Goal: Task Accomplishment & Management: Complete application form

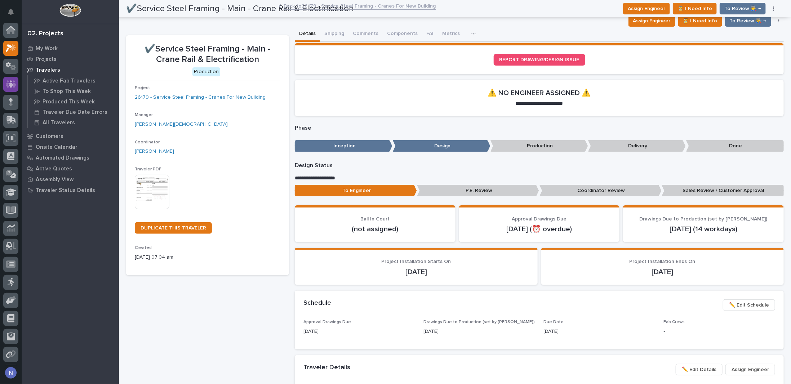
scroll to position [18, 0]
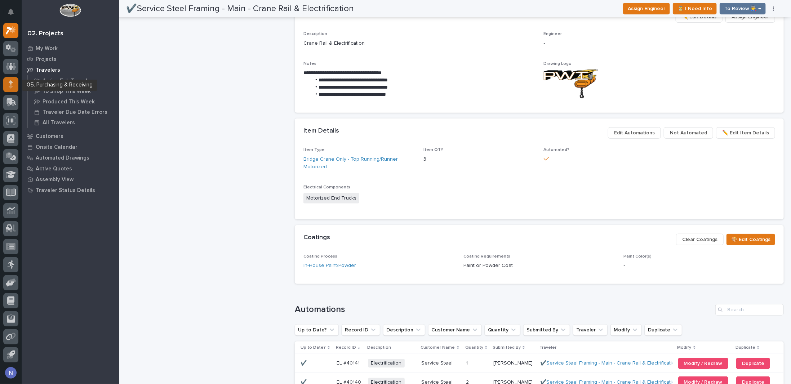
click at [12, 87] on icon at bounding box center [11, 86] width 4 height 4
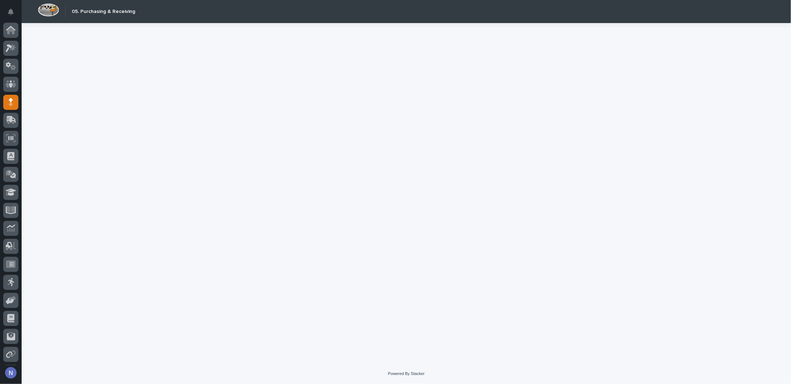
scroll to position [18, 0]
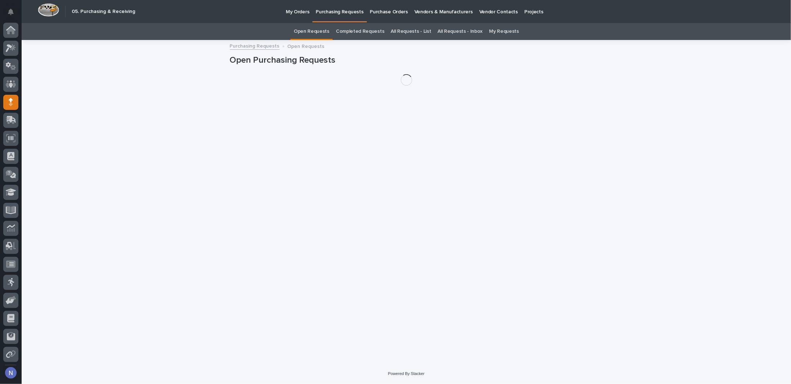
scroll to position [18, 0]
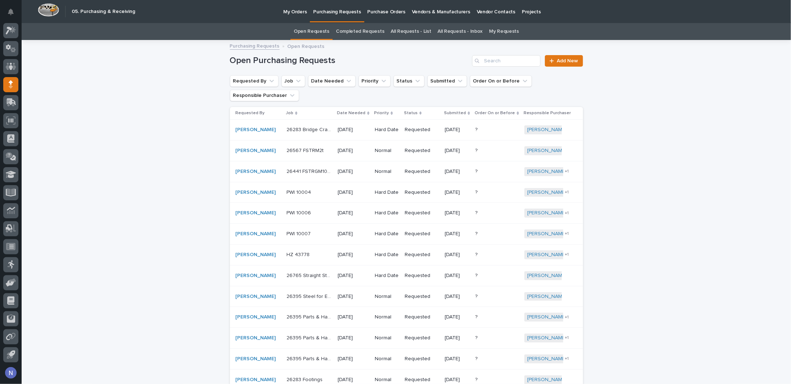
click at [412, 32] on link "All Requests - List" at bounding box center [411, 31] width 40 height 17
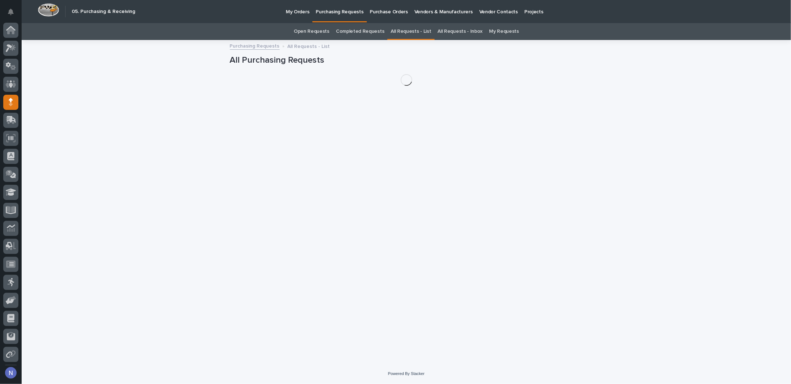
scroll to position [18, 0]
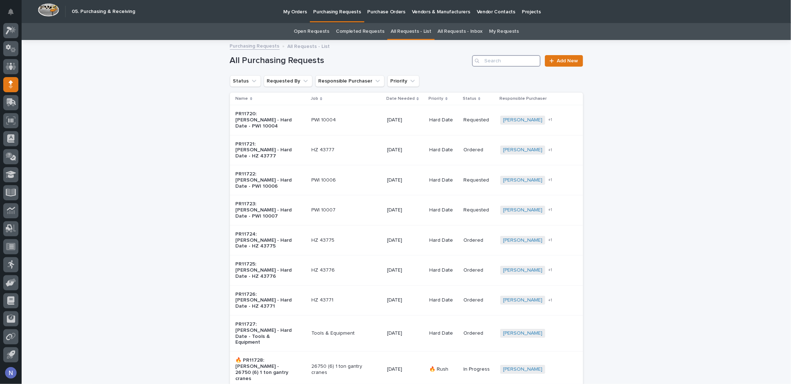
click at [492, 63] on input "Search" at bounding box center [506, 61] width 68 height 12
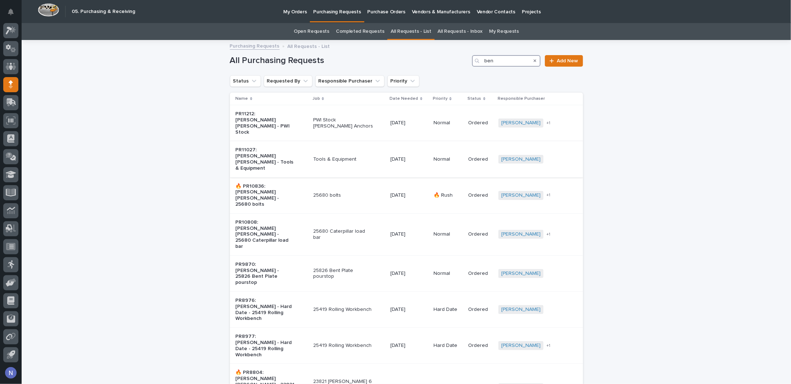
type input "ben"
click at [374, 146] on td "Tools & Equipment" at bounding box center [348, 159] width 77 height 36
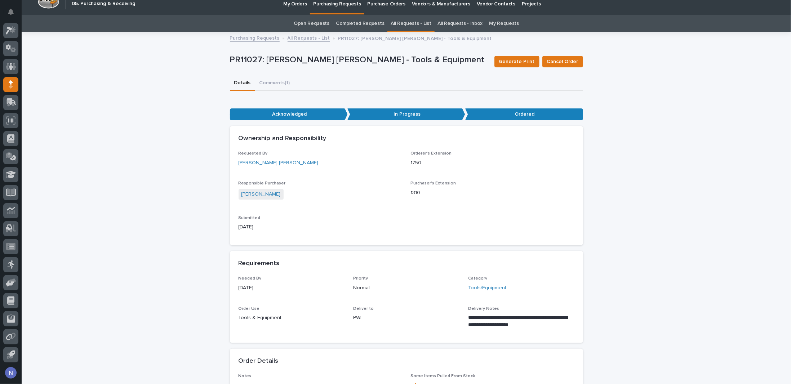
scroll to position [12, 0]
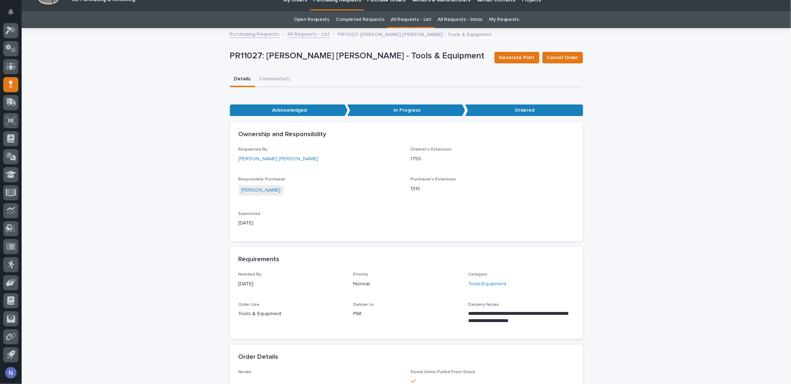
click at [253, 57] on p "PR11027: Ben Lee Miller - Tools & Equipment" at bounding box center [359, 56] width 259 height 10
copy p "PR11027"
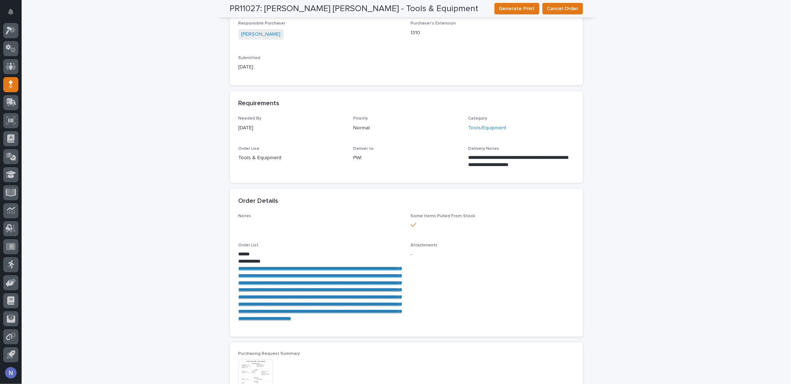
scroll to position [168, 0]
click at [290, 269] on link "**********" at bounding box center [320, 293] width 163 height 55
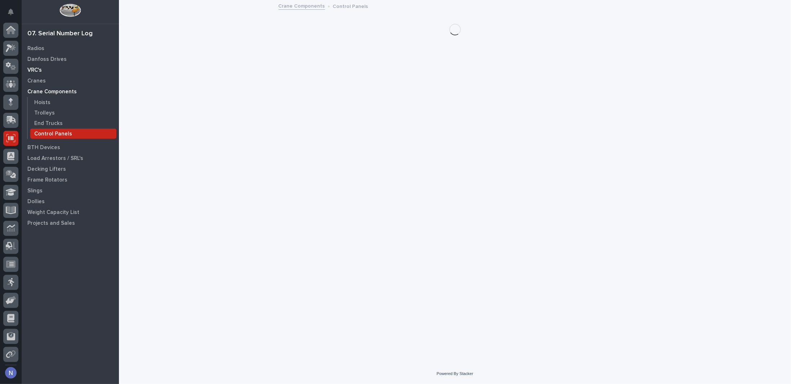
scroll to position [18, 0]
click at [11, 70] on icon at bounding box center [11, 66] width 10 height 8
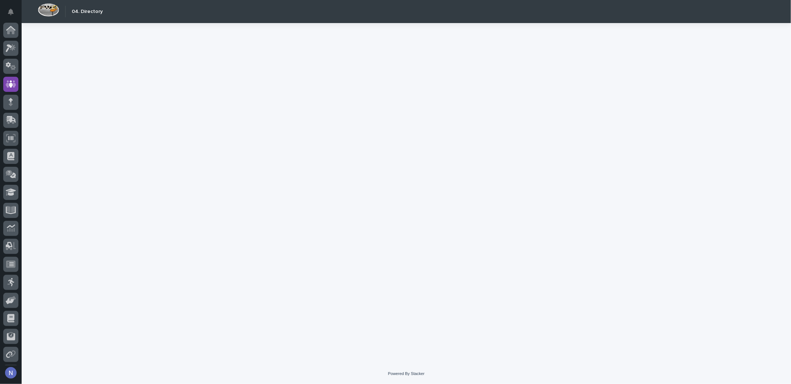
scroll to position [18, 0]
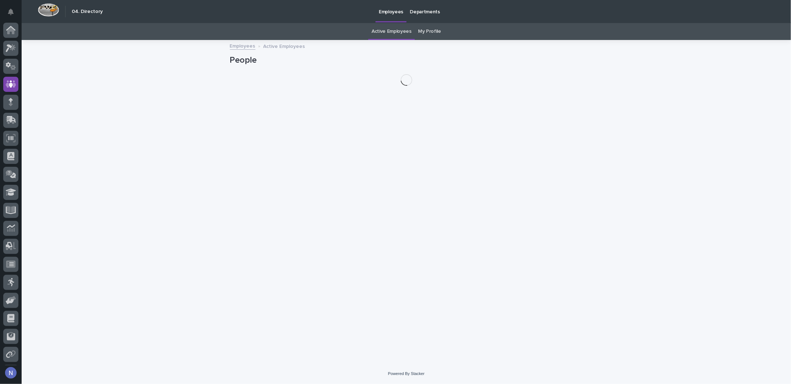
scroll to position [18, 0]
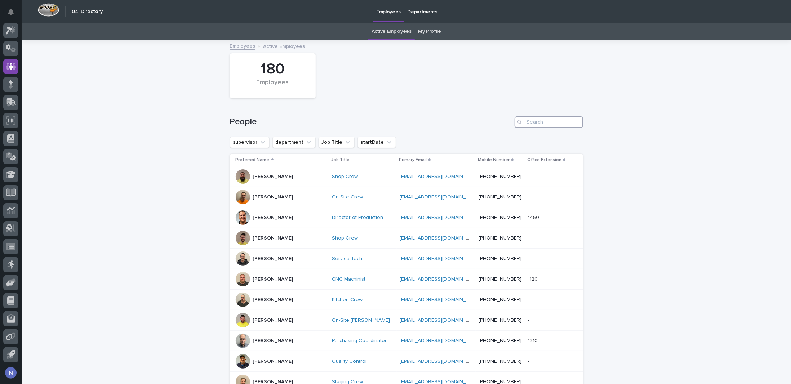
click at [549, 123] on input "Search" at bounding box center [549, 122] width 68 height 12
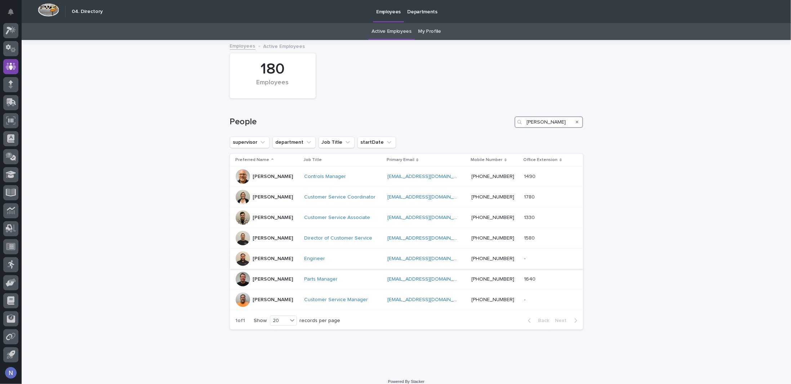
type input "josh"
click at [290, 261] on div "Josh Nakasone" at bounding box center [267, 259] width 63 height 14
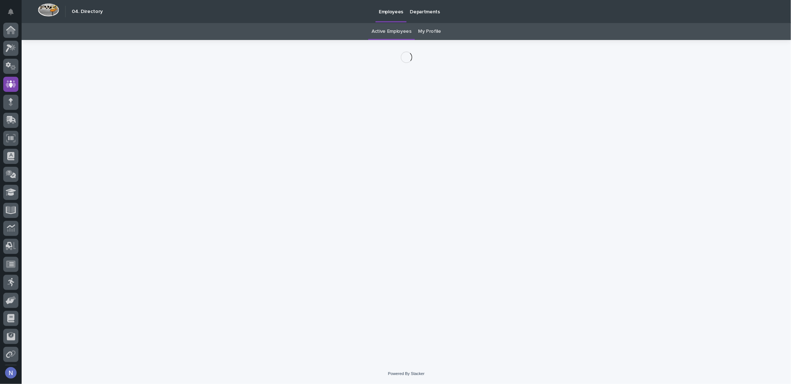
scroll to position [18, 0]
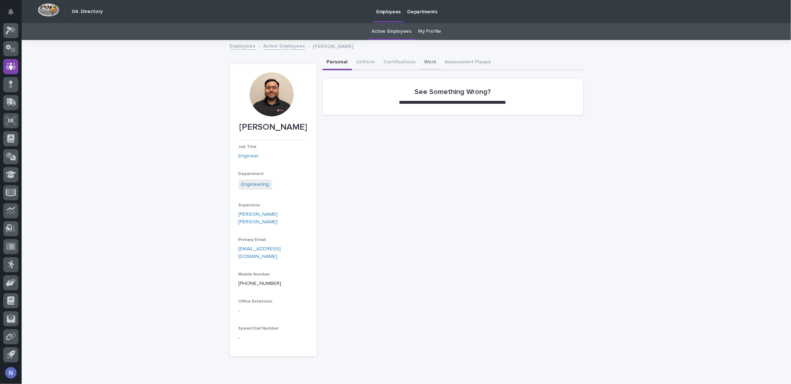
click at [427, 61] on button "Work" at bounding box center [430, 62] width 21 height 15
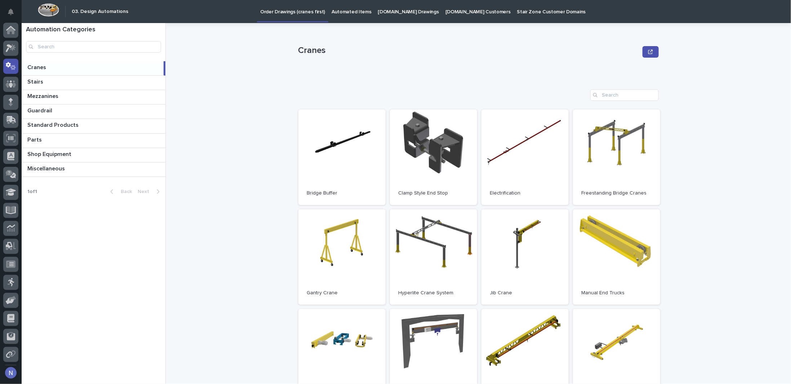
scroll to position [18, 0]
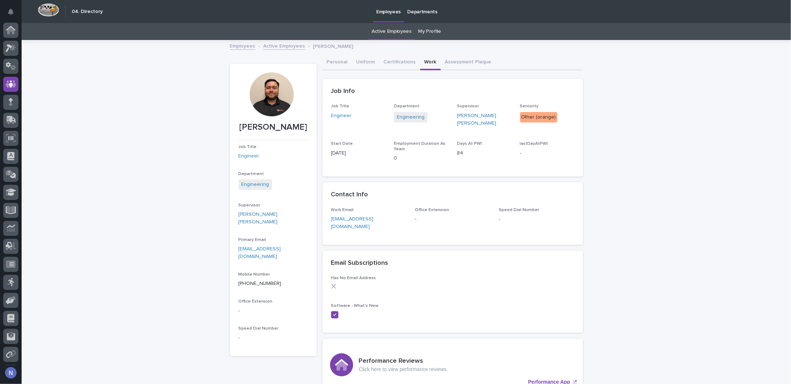
scroll to position [18, 0]
click at [11, 89] on div at bounding box center [10, 84] width 15 height 15
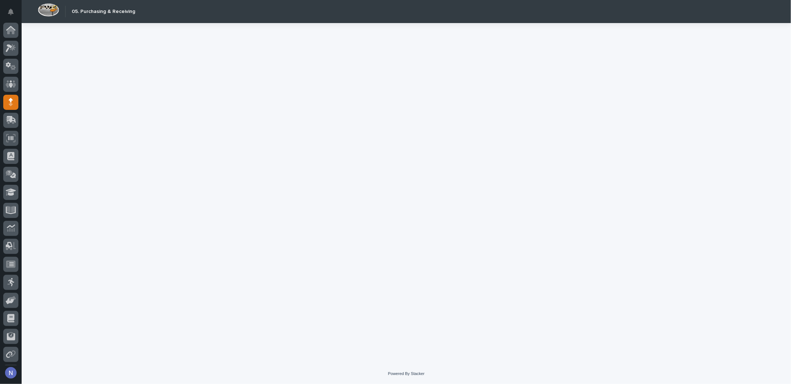
scroll to position [18, 0]
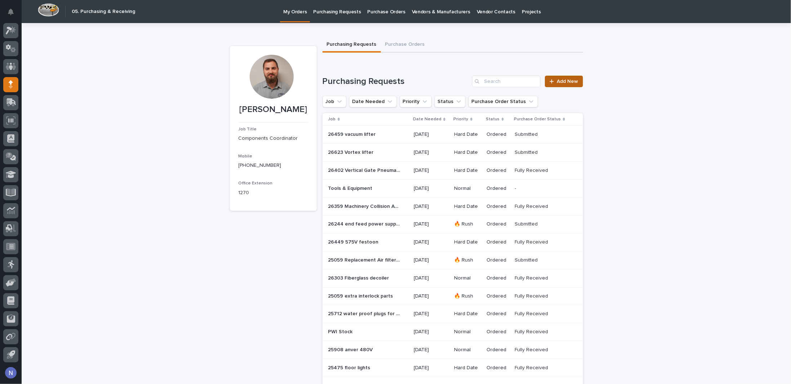
click at [558, 83] on span "Add New" at bounding box center [567, 81] width 21 height 5
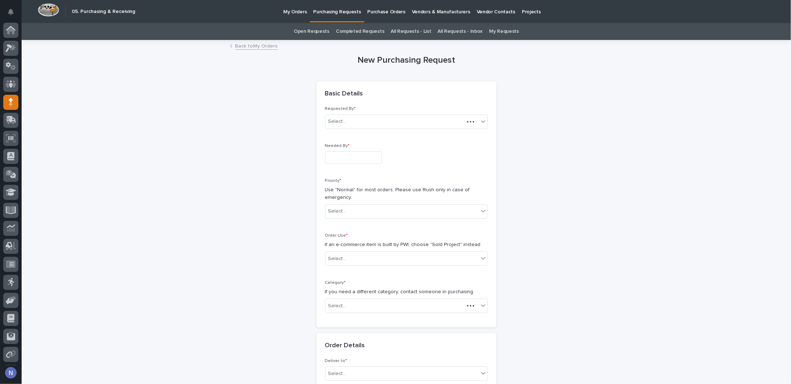
scroll to position [18, 0]
click at [338, 156] on input "text" at bounding box center [353, 157] width 57 height 13
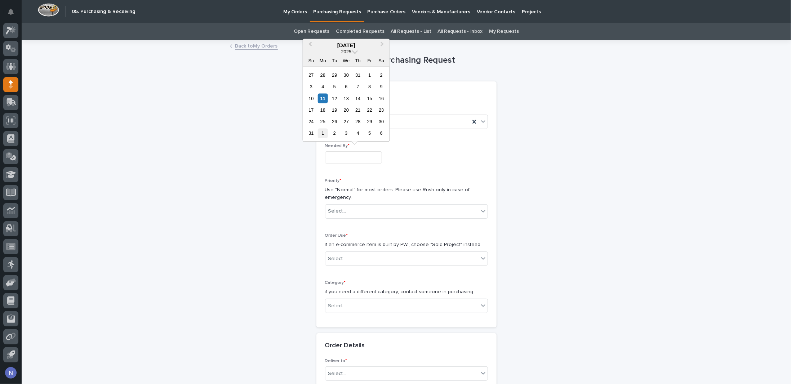
click at [327, 131] on div "1" at bounding box center [323, 134] width 10 height 10
type input "**********"
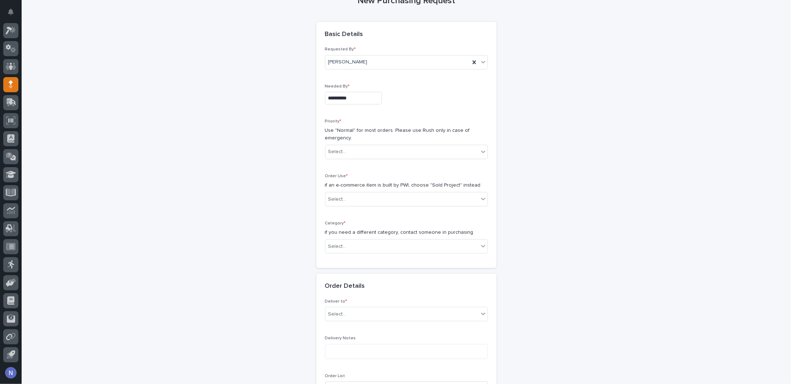
scroll to position [60, 0]
click at [339, 160] on div "Priority * Use "Normal" for most orders. Please use Rush only in case of emerge…" at bounding box center [406, 142] width 163 height 46
click at [345, 151] on div "Select..." at bounding box center [401, 152] width 153 height 12
click at [342, 167] on div "🔥 Rush" at bounding box center [404, 164] width 162 height 13
click at [351, 196] on div "Select..." at bounding box center [401, 199] width 153 height 12
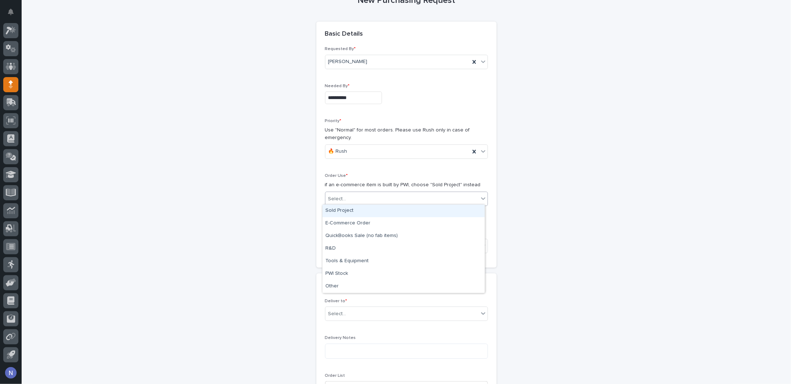
click at [346, 208] on div "Sold Project" at bounding box center [404, 211] width 162 height 13
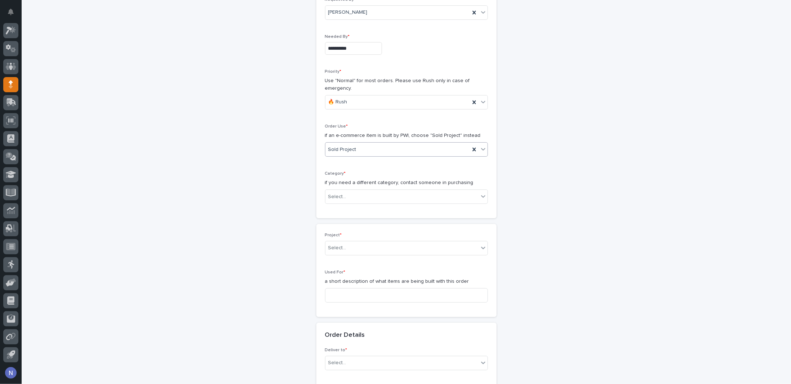
scroll to position [121, 0]
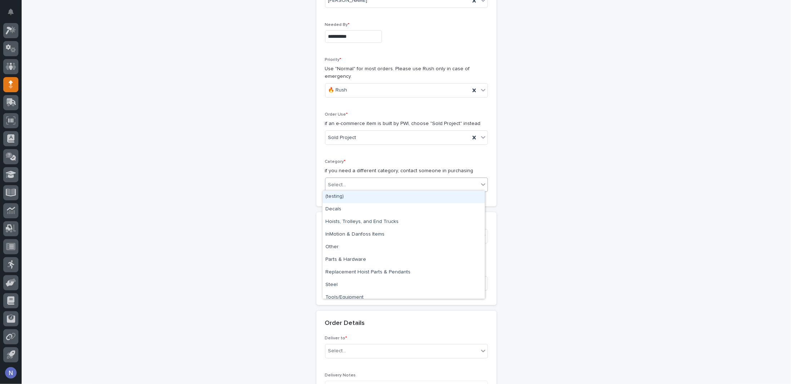
click at [347, 183] on input "text" at bounding box center [347, 185] width 1 height 6
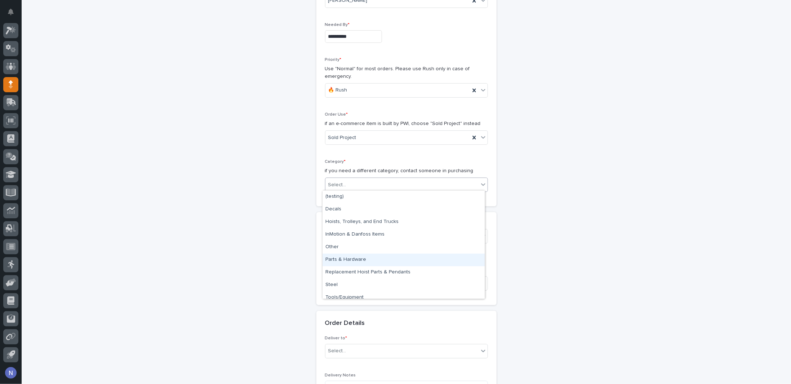
click at [342, 257] on div "Parts & Hardware" at bounding box center [404, 260] width 162 height 13
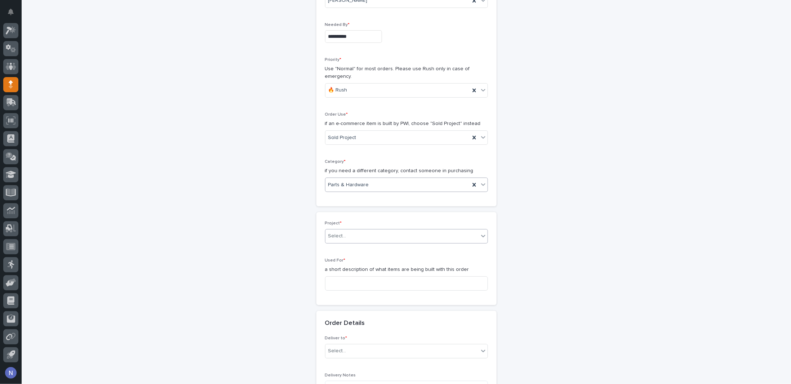
click at [338, 232] on div "Select..." at bounding box center [337, 236] width 18 height 8
type input "*****"
click at [348, 246] on div "26539 - Grand Design RV - GDRV11 - New Heavy Duty PWI Built Vucuum" at bounding box center [404, 247] width 162 height 13
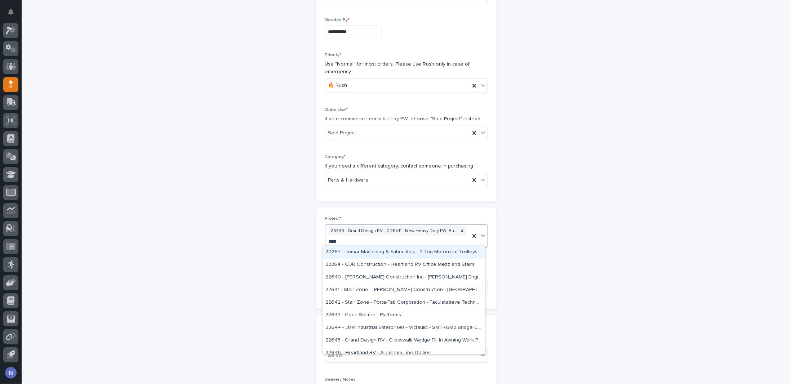
type input "*****"
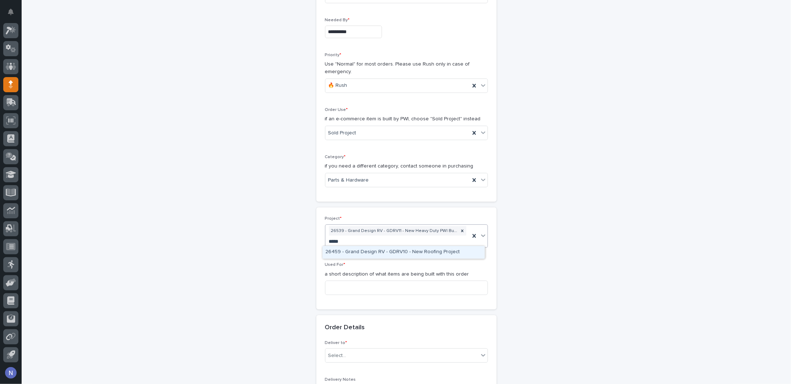
click at [382, 252] on div "26459 - Grand Design RV - GDRV10 - New Roofing Project" at bounding box center [404, 252] width 162 height 13
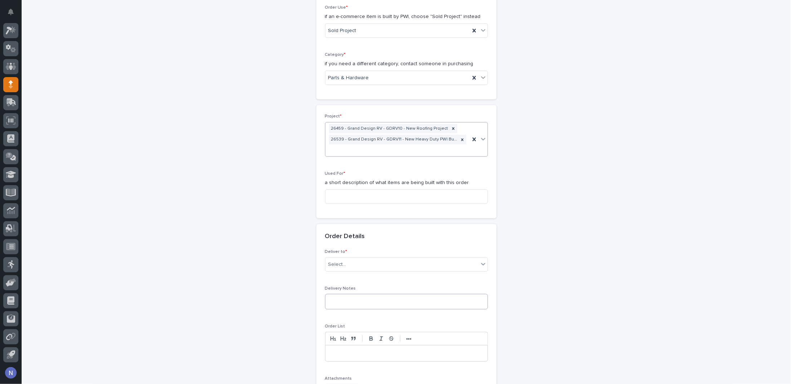
scroll to position [263, 0]
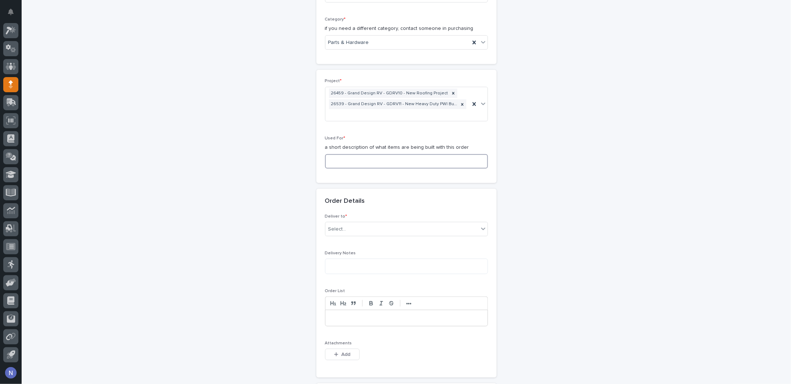
click at [359, 156] on input at bounding box center [406, 161] width 163 height 14
type input "PWI built Anver lifters"
click at [385, 225] on div "Select..." at bounding box center [401, 229] width 153 height 12
click at [385, 238] on div "PWI" at bounding box center [404, 240] width 162 height 13
click at [375, 260] on textarea at bounding box center [406, 266] width 163 height 15
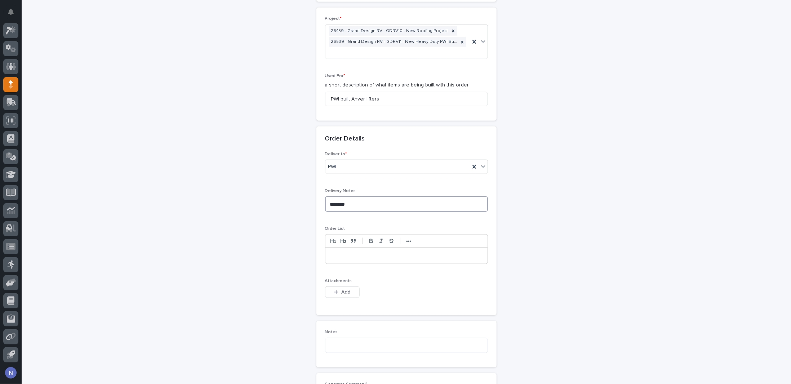
scroll to position [347, 0]
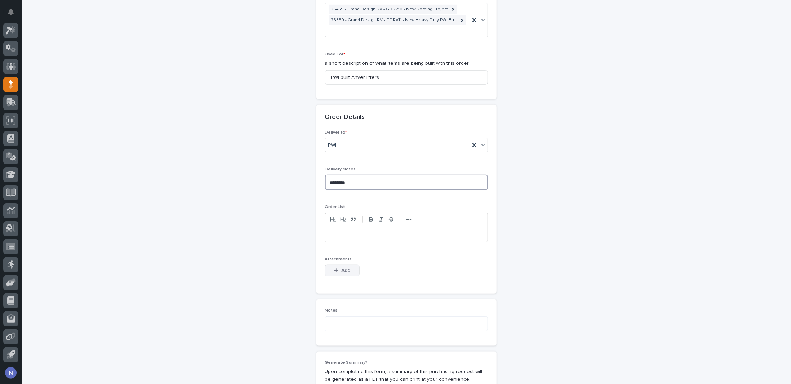
type textarea "********"
click at [349, 268] on button "Add" at bounding box center [342, 271] width 35 height 12
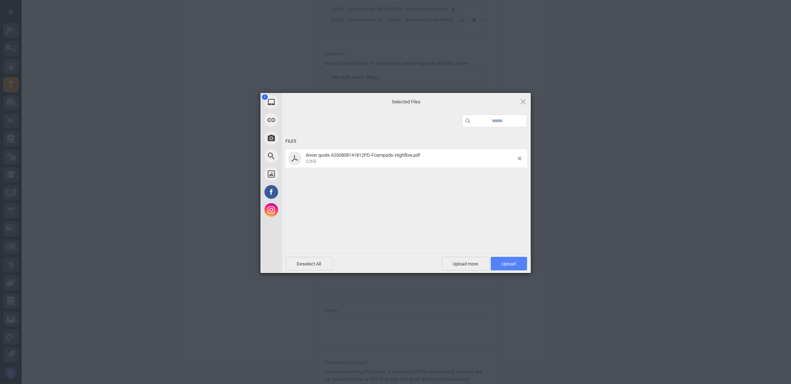
click at [512, 261] on span "Upload 1" at bounding box center [509, 263] width 14 height 5
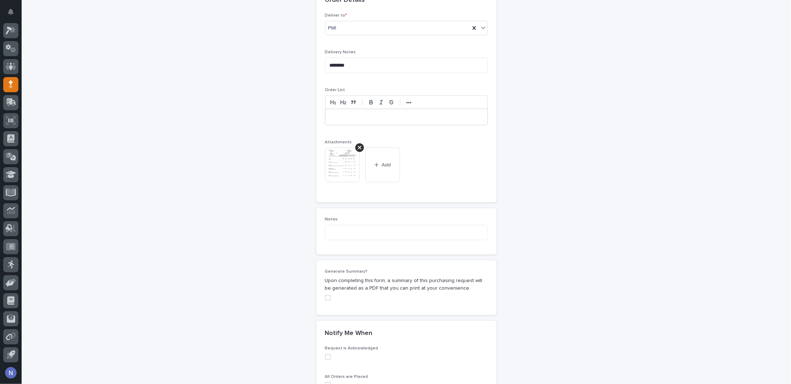
scroll to position [469, 0]
click at [333, 114] on div at bounding box center [406, 113] width 162 height 16
click at [356, 110] on p "***" at bounding box center [407, 113] width 152 height 7
type textarea "*"
type textarea "**********"
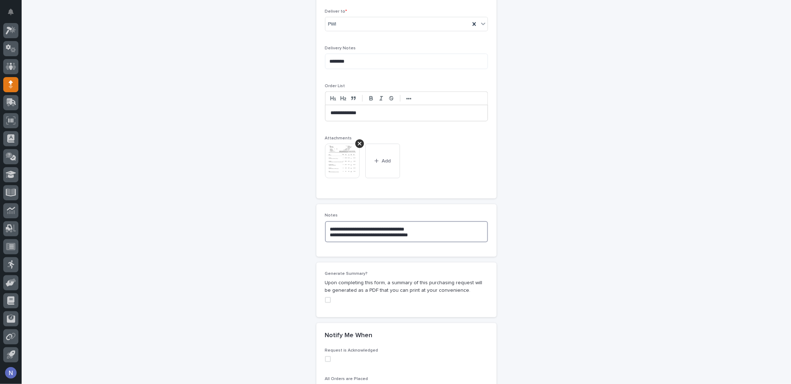
click at [431, 233] on textarea "**********" at bounding box center [406, 231] width 163 height 21
click at [428, 227] on textarea "**********" at bounding box center [406, 231] width 163 height 21
click at [325, 297] on span at bounding box center [328, 300] width 6 height 6
click at [326, 298] on icon at bounding box center [328, 300] width 4 height 4
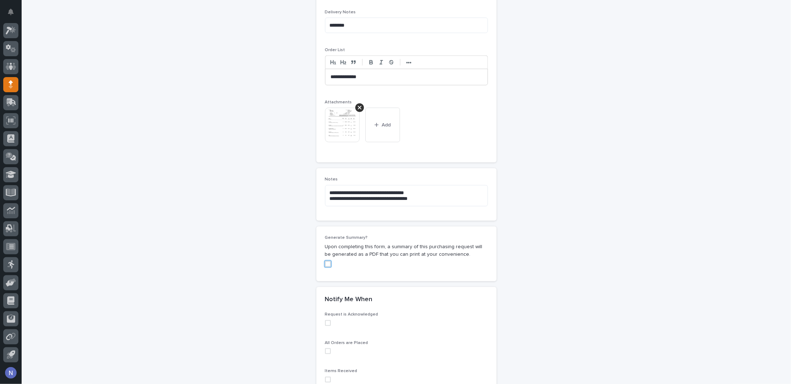
scroll to position [553, 0]
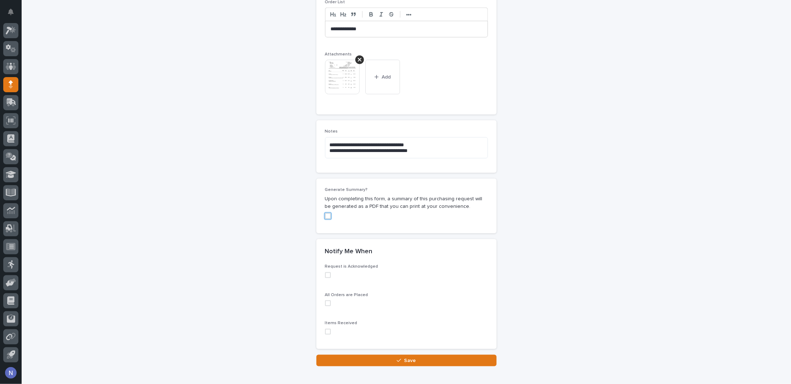
click at [327, 274] on span at bounding box center [328, 275] width 6 height 6
click at [325, 301] on span at bounding box center [328, 304] width 6 height 6
click at [325, 329] on span at bounding box center [328, 332] width 6 height 6
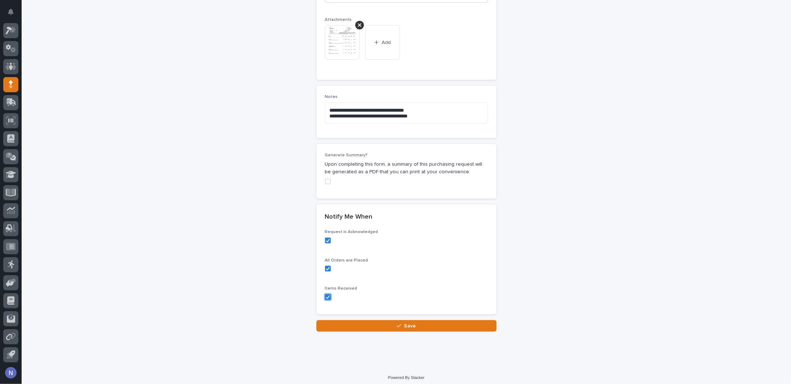
scroll to position [588, 0]
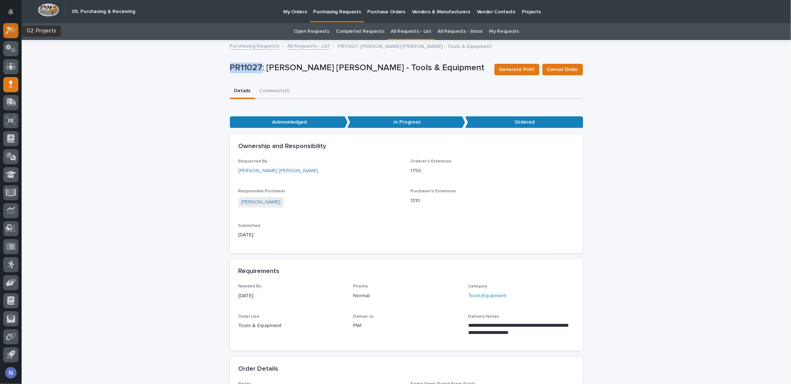
click at [12, 30] on icon at bounding box center [13, 29] width 6 height 7
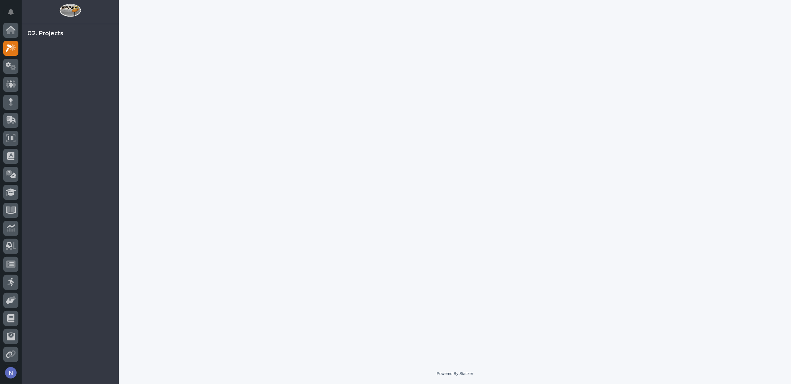
scroll to position [18, 0]
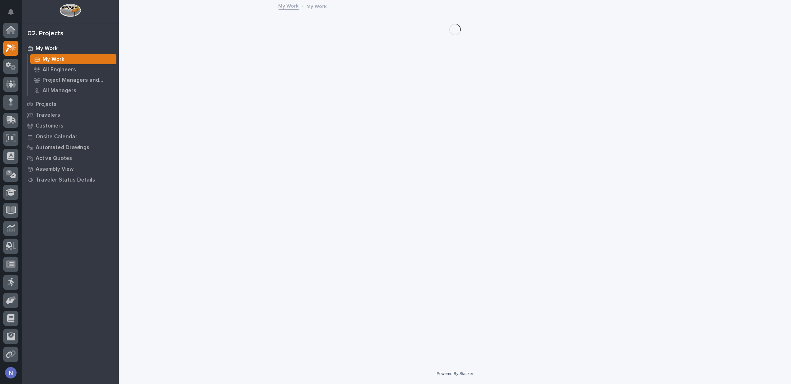
scroll to position [18, 0]
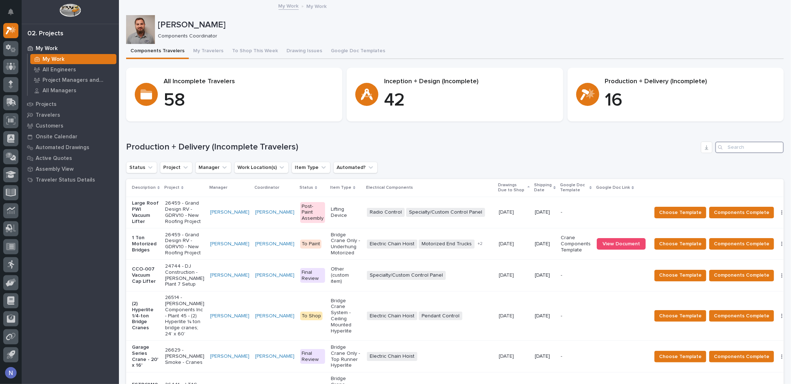
click at [738, 142] on input "Search" at bounding box center [749, 148] width 68 height 12
click at [720, 145] on div "Search" at bounding box center [721, 148] width 12 height 12
click at [727, 144] on input "Search" at bounding box center [749, 148] width 68 height 12
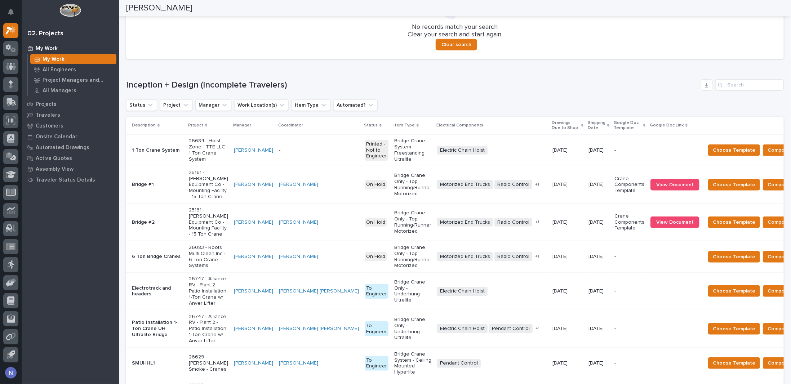
scroll to position [159, 0]
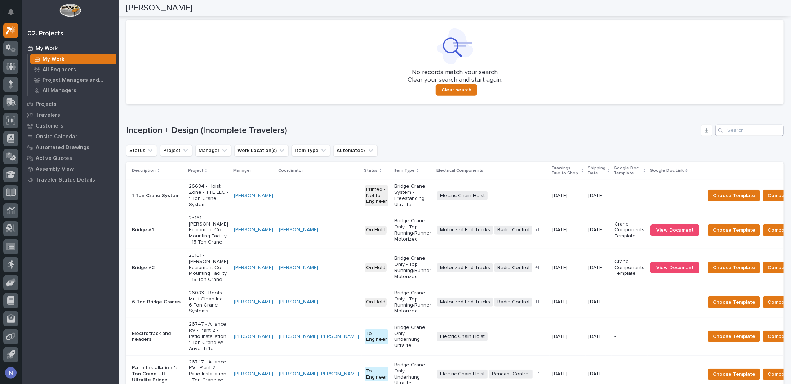
type input "25705"
click at [730, 126] on input "Search" at bounding box center [749, 131] width 68 height 12
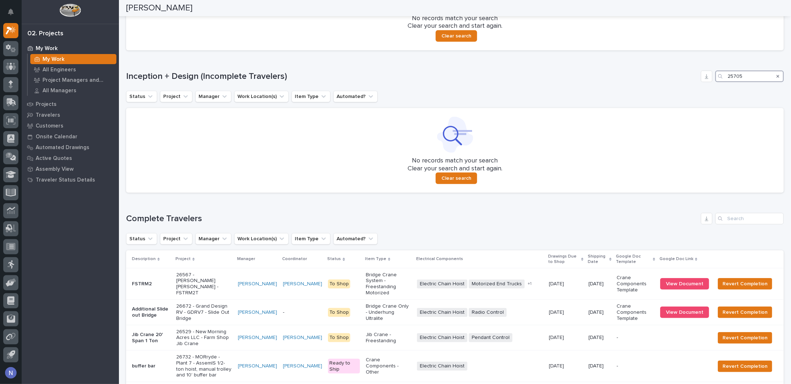
scroll to position [234, 0]
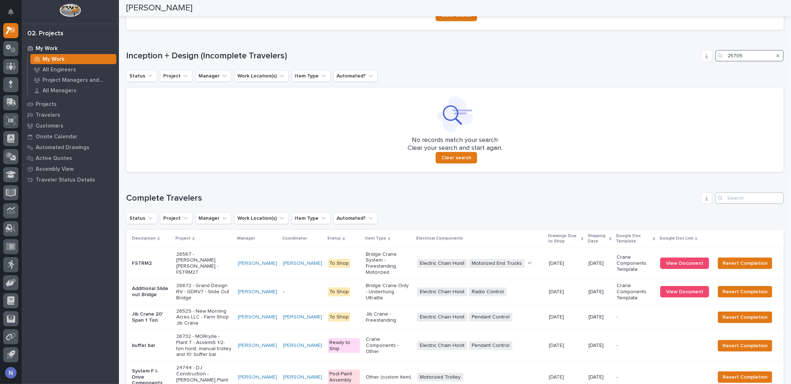
type input "25705"
click at [734, 203] on input "Search" at bounding box center [749, 198] width 68 height 12
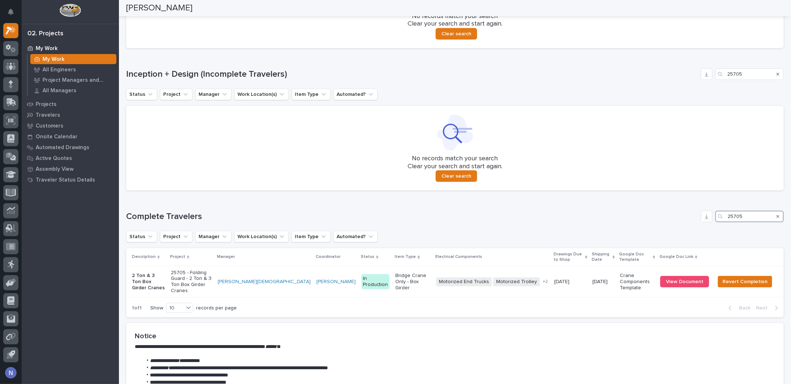
scroll to position [279, 0]
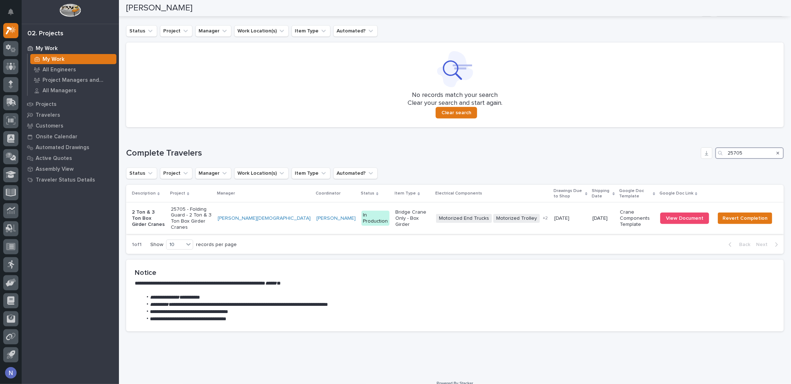
type input "25705"
click at [212, 214] on p "25705 - Folding Guard - 2 Ton & 3 Ton Box Girder Cranes" at bounding box center [191, 219] width 41 height 24
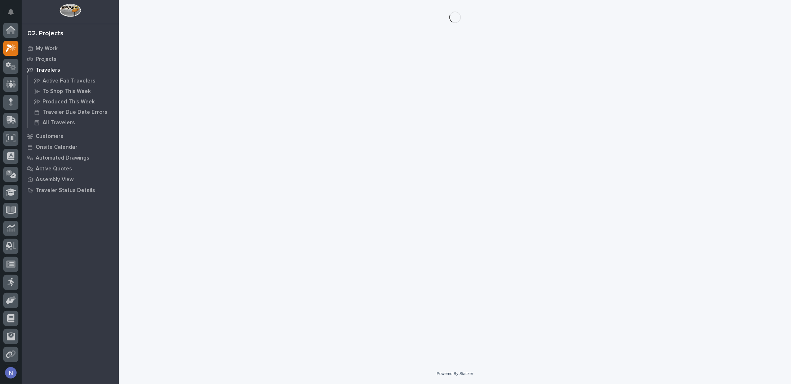
scroll to position [18, 0]
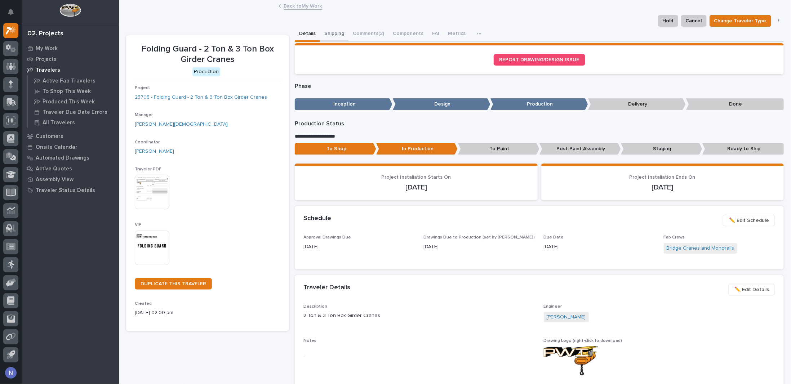
click at [330, 32] on button "Shipping" at bounding box center [334, 34] width 28 height 15
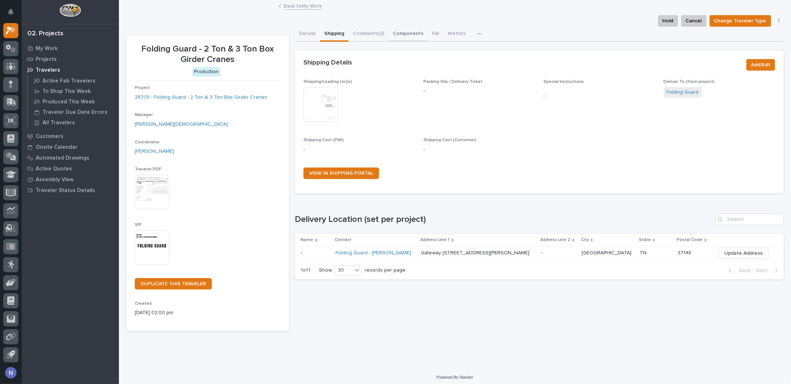
click at [396, 36] on button "Components" at bounding box center [408, 34] width 39 height 15
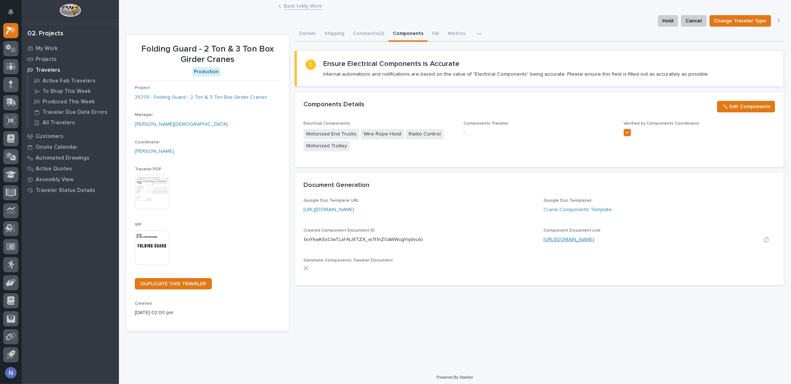
click at [589, 238] on link "https://docs.google.com/document/d/1xvYkwK8xCIwTLxf-NJ8TZX_w7t1nZ0aWWugYvjdvulo…" at bounding box center [569, 239] width 51 height 5
click at [248, 99] on link "25705 - Folding Guard - 2 Ton & 3 Ton Box Girder Cranes" at bounding box center [201, 98] width 132 height 8
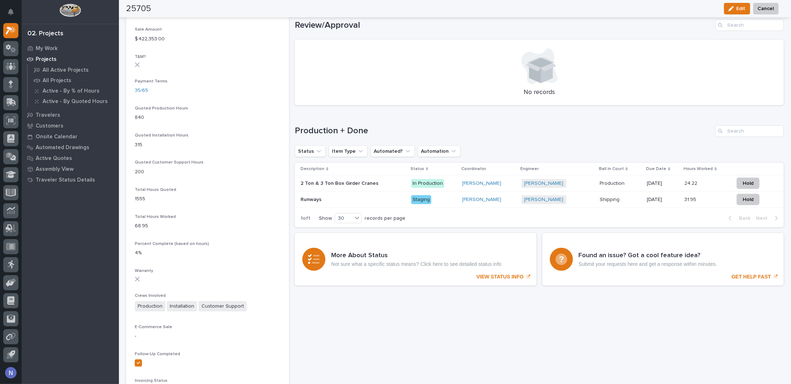
scroll to position [432, 0]
click at [401, 199] on p at bounding box center [353, 199] width 105 height 6
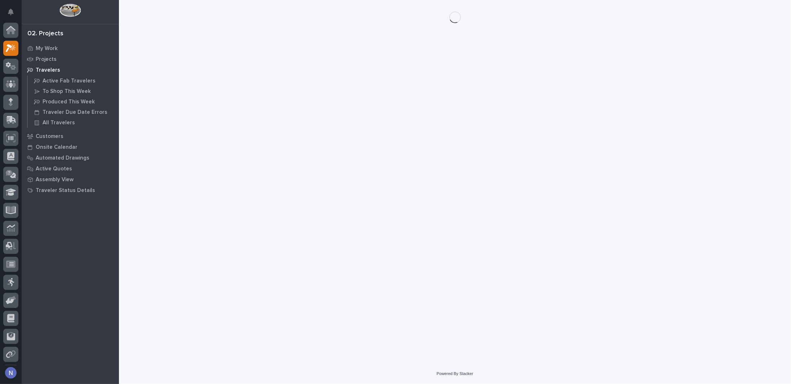
scroll to position [18, 0]
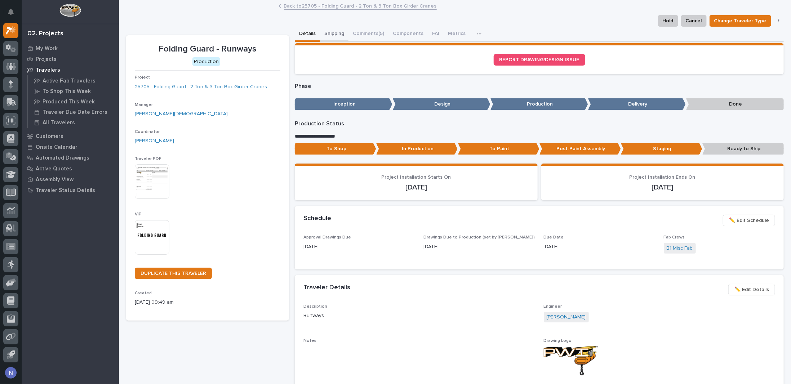
click at [334, 34] on button "Shipping" at bounding box center [334, 34] width 28 height 15
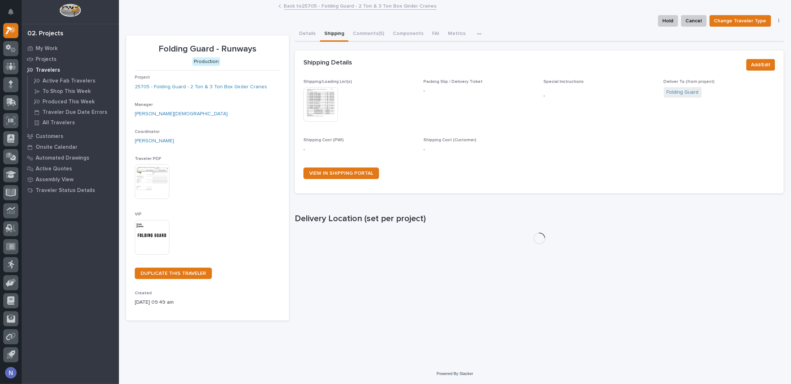
click at [329, 106] on img at bounding box center [320, 104] width 35 height 35
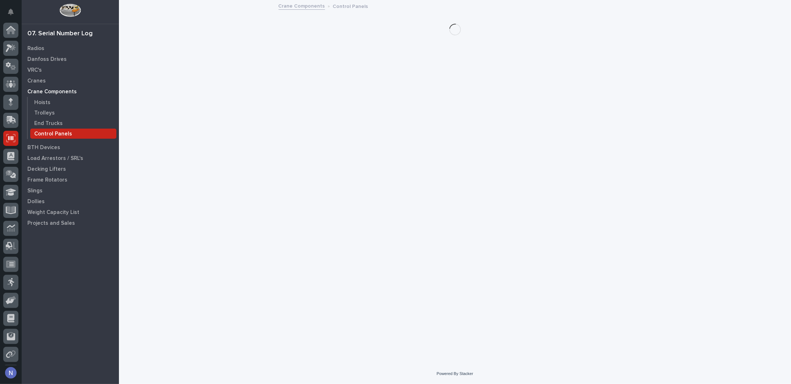
scroll to position [18, 0]
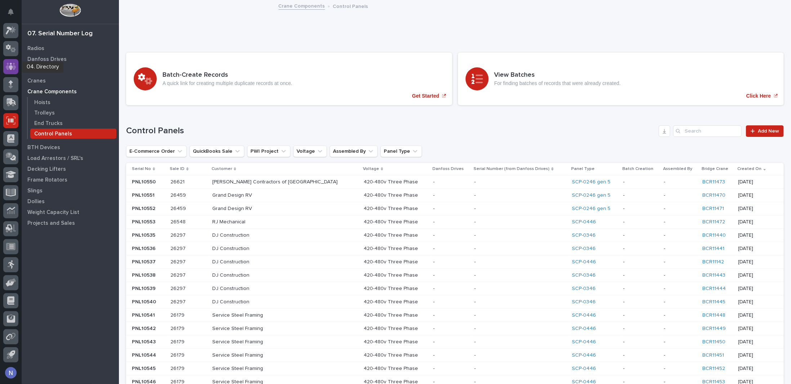
click at [8, 71] on div at bounding box center [10, 66] width 15 height 15
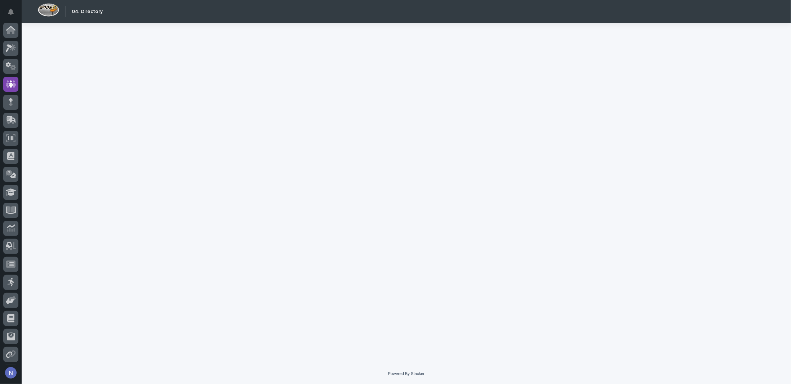
scroll to position [18, 0]
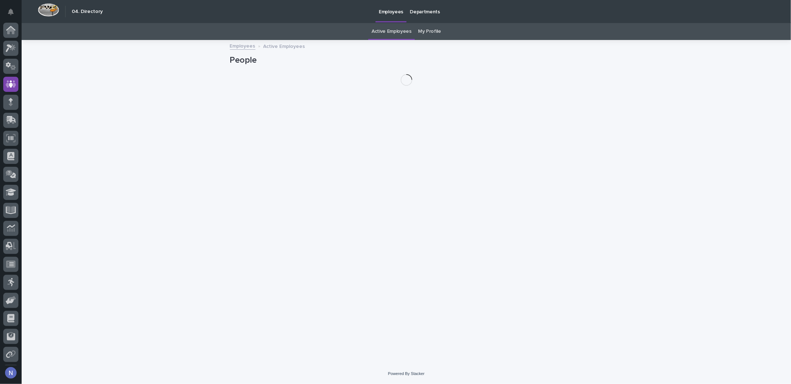
scroll to position [18, 0]
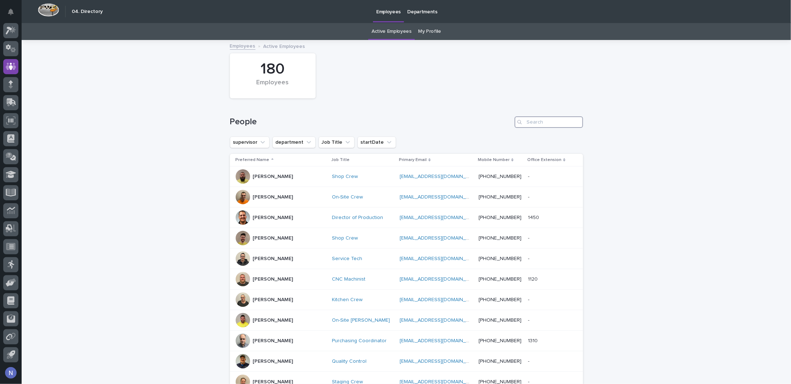
click at [541, 121] on input "Search" at bounding box center [549, 122] width 68 height 12
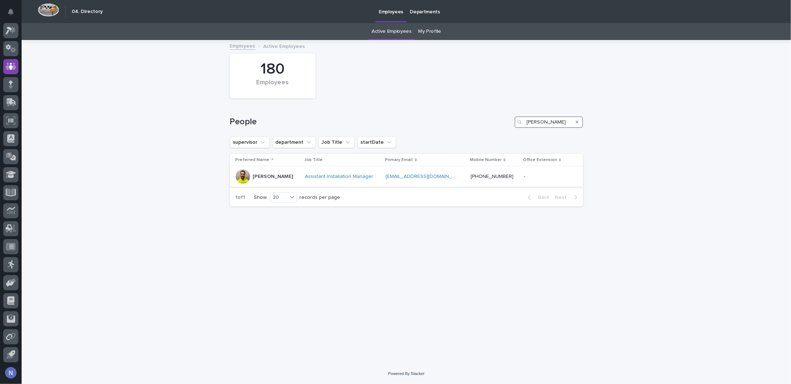
type input "[PERSON_NAME]"
click at [524, 175] on p "-" at bounding box center [525, 176] width 3 height 8
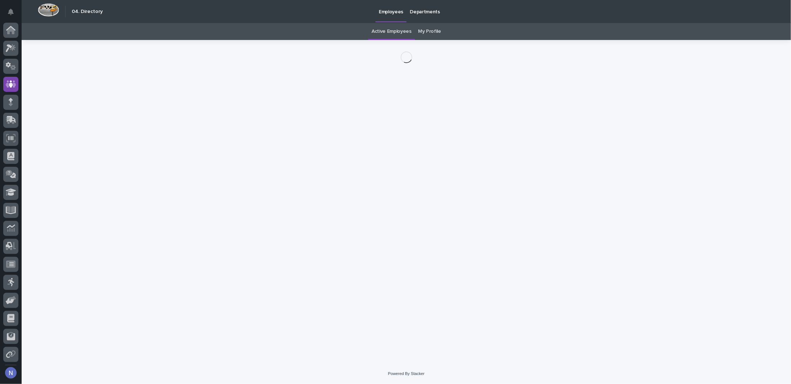
scroll to position [18, 0]
